Goal: Task Accomplishment & Management: Complete application form

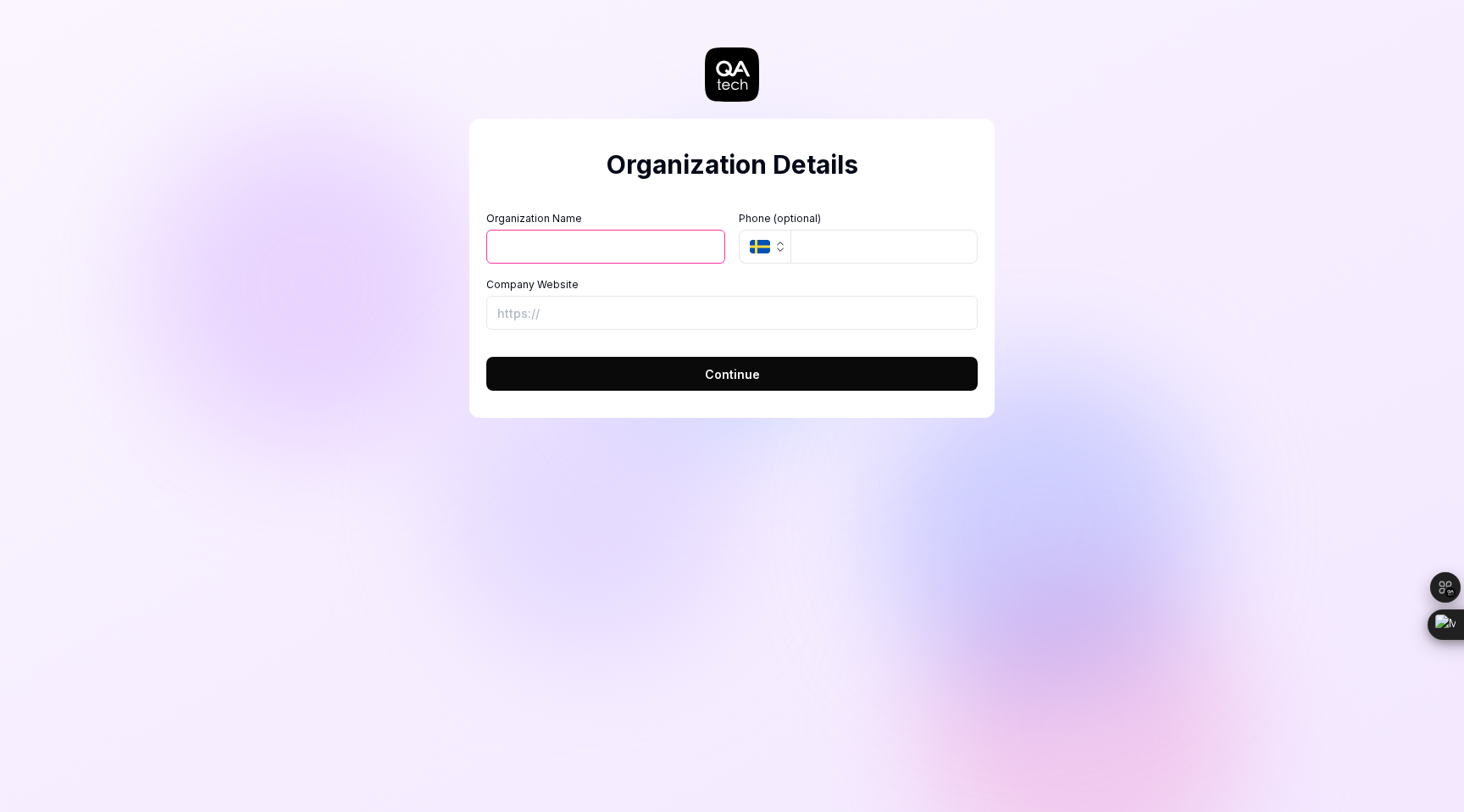
click at [866, 377] on button "Continue" at bounding box center [732, 374] width 491 height 34
type input "aaa"
click at [808, 242] on input "tel" at bounding box center [884, 246] width 187 height 34
type input "1231231"
click at [626, 318] on input "Company Website" at bounding box center [732, 312] width 491 height 34
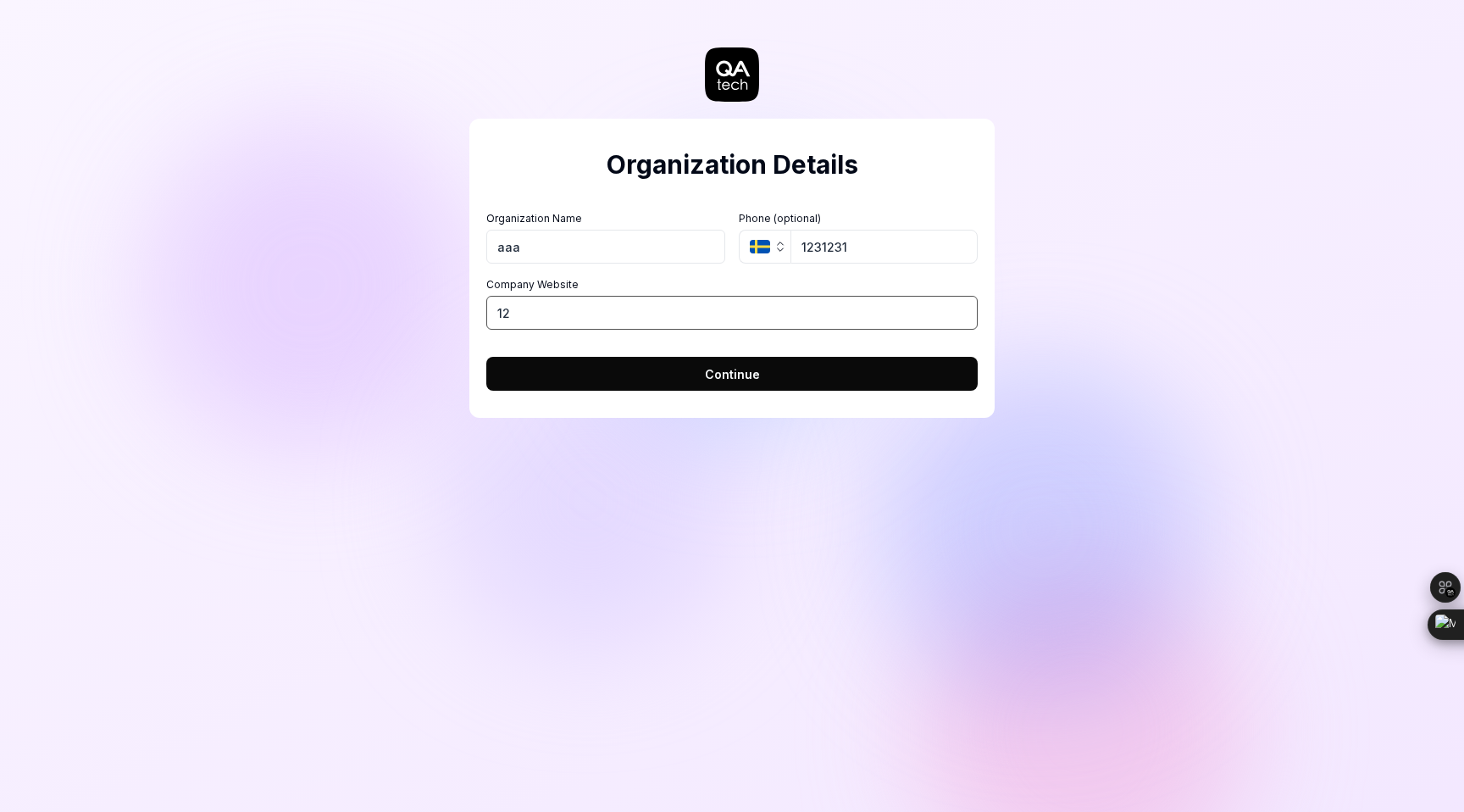
type input "1"
paste input "[URL][DOMAIN_NAME]"
type input "[URL][DOMAIN_NAME]"
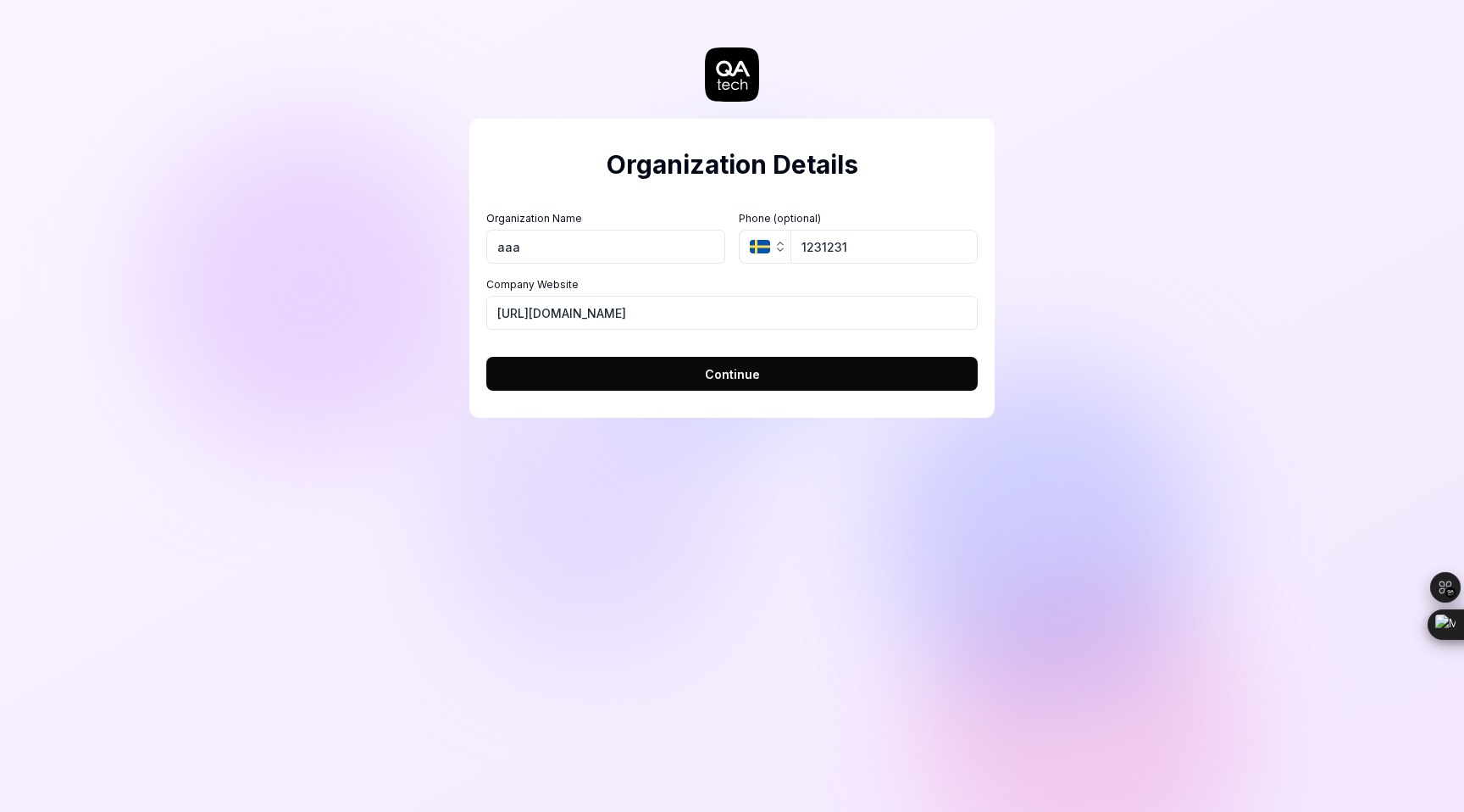
click at [618, 380] on button "Continue" at bounding box center [732, 374] width 491 height 34
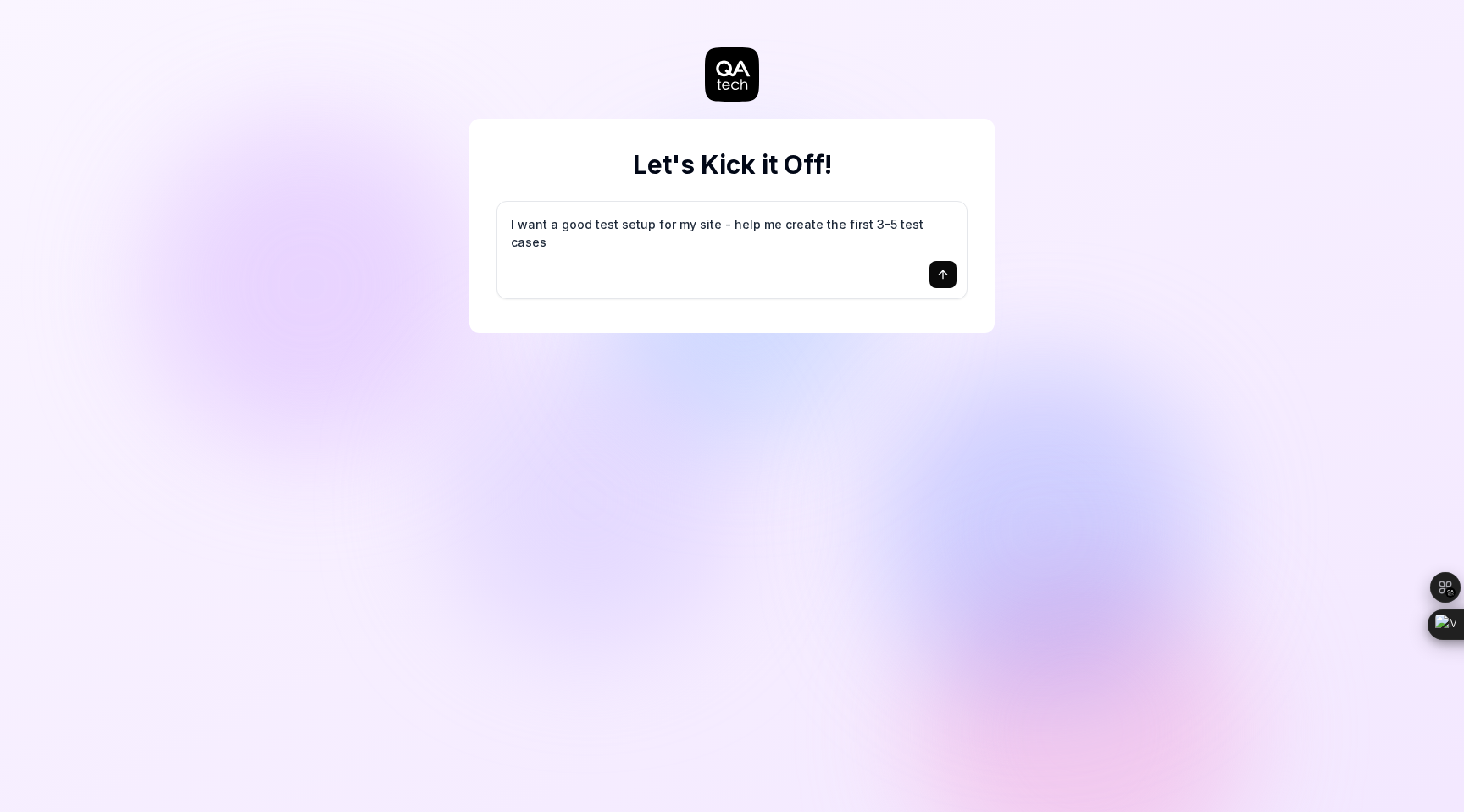
click at [950, 273] on button "submit" at bounding box center [943, 274] width 27 height 27
